Goal: Task Accomplishment & Management: Complete application form

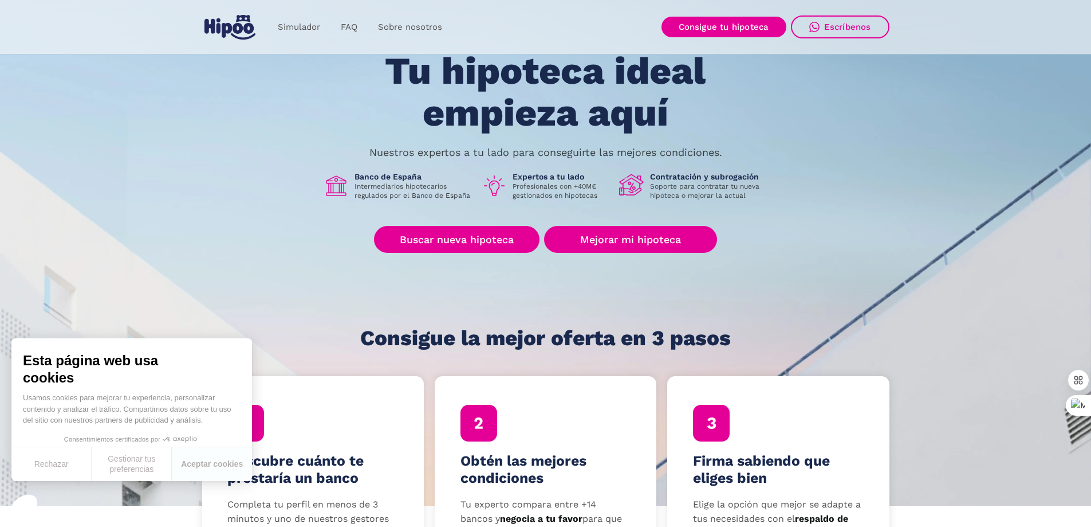
scroll to position [115, 0]
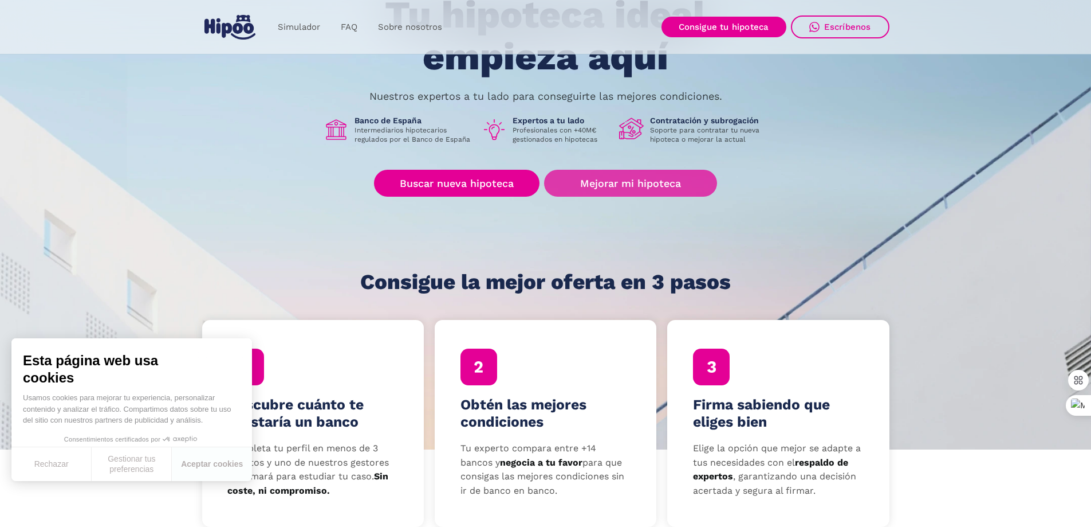
click at [600, 181] on link "Mejorar mi hipoteca" at bounding box center [630, 183] width 172 height 27
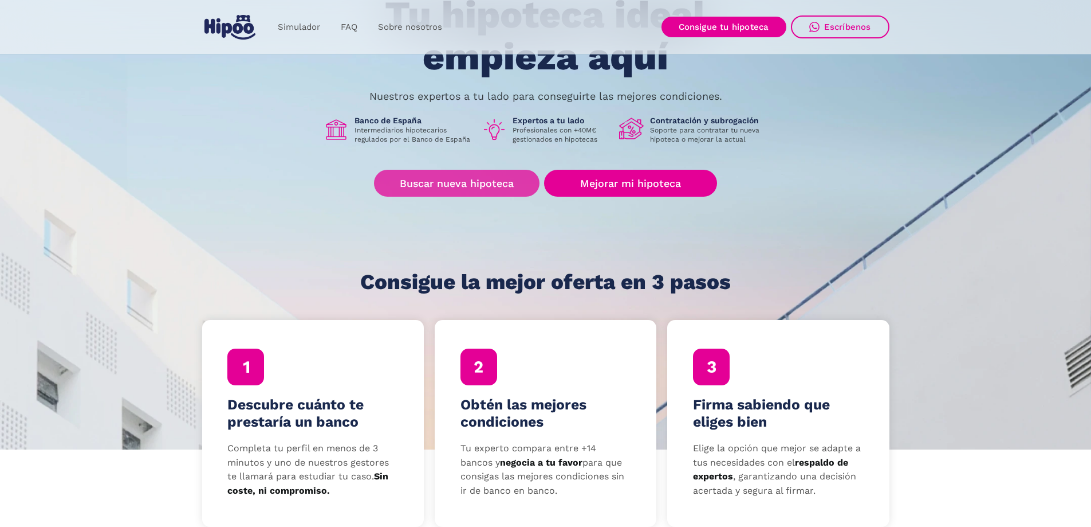
click at [464, 186] on link "Buscar nueva hipoteca" at bounding box center [457, 183] width 166 height 27
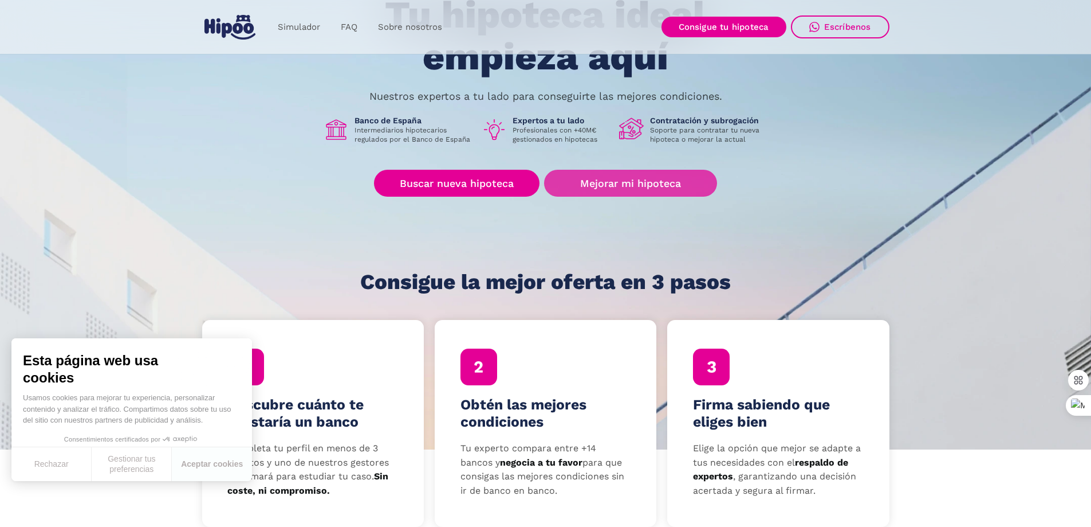
click at [617, 179] on link "Mejorar mi hipoteca" at bounding box center [630, 183] width 172 height 27
